Goal: Book appointment/travel/reservation

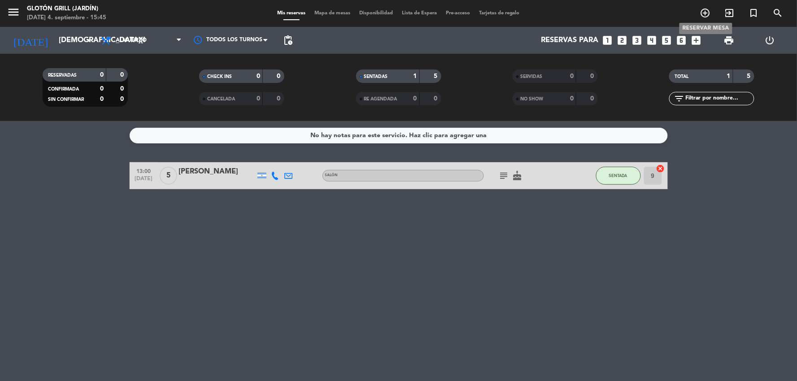
click at [707, 17] on icon "add_circle_outline" at bounding box center [705, 13] width 11 height 11
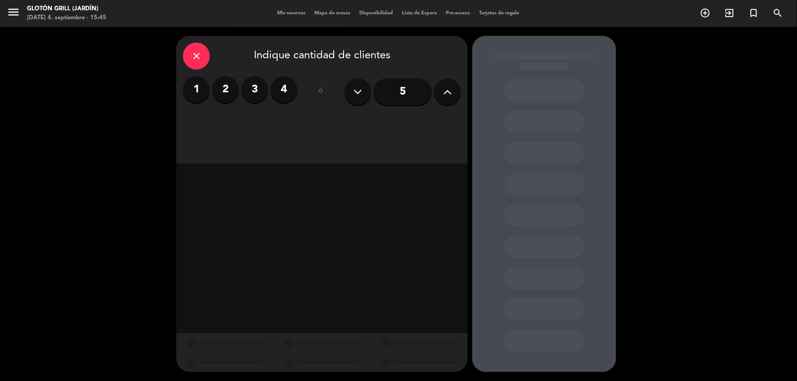
click at [413, 92] on input "5" at bounding box center [403, 91] width 58 height 27
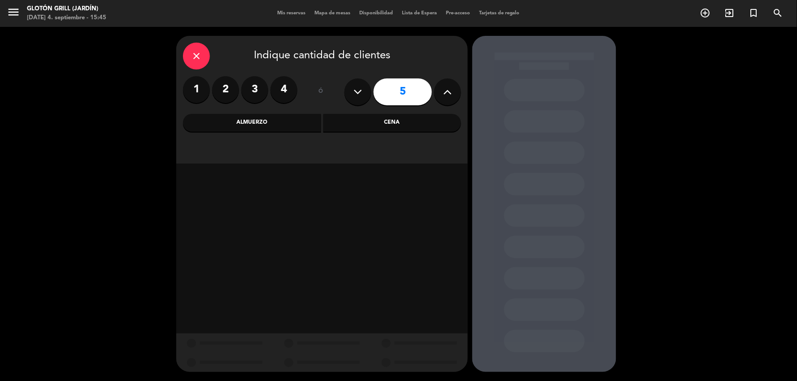
click at [446, 99] on button at bounding box center [447, 91] width 27 height 27
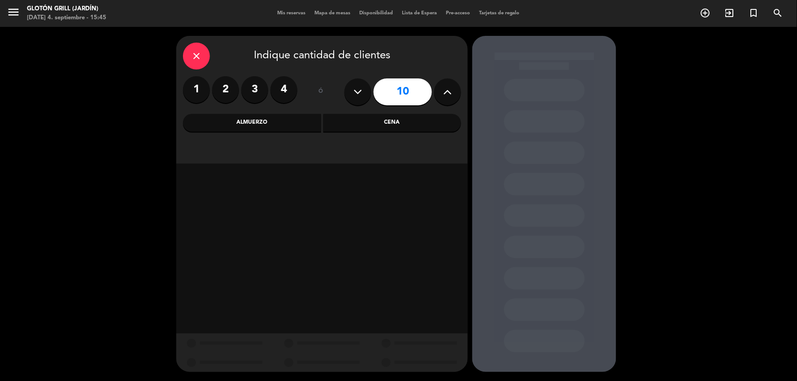
click at [446, 99] on button at bounding box center [447, 91] width 27 height 27
type input "12"
click at [197, 51] on icon "close" at bounding box center [196, 56] width 11 height 11
